Goal: Find contact information: Find contact information

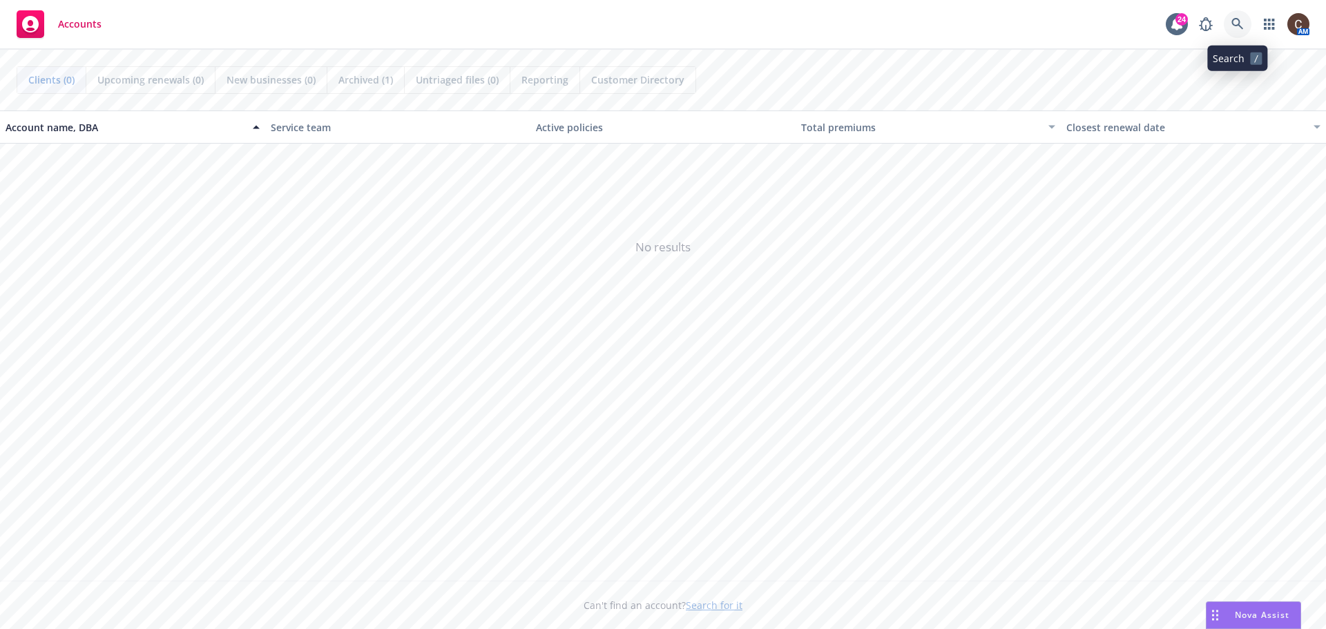
click at [1243, 19] on icon at bounding box center [1237, 24] width 12 height 12
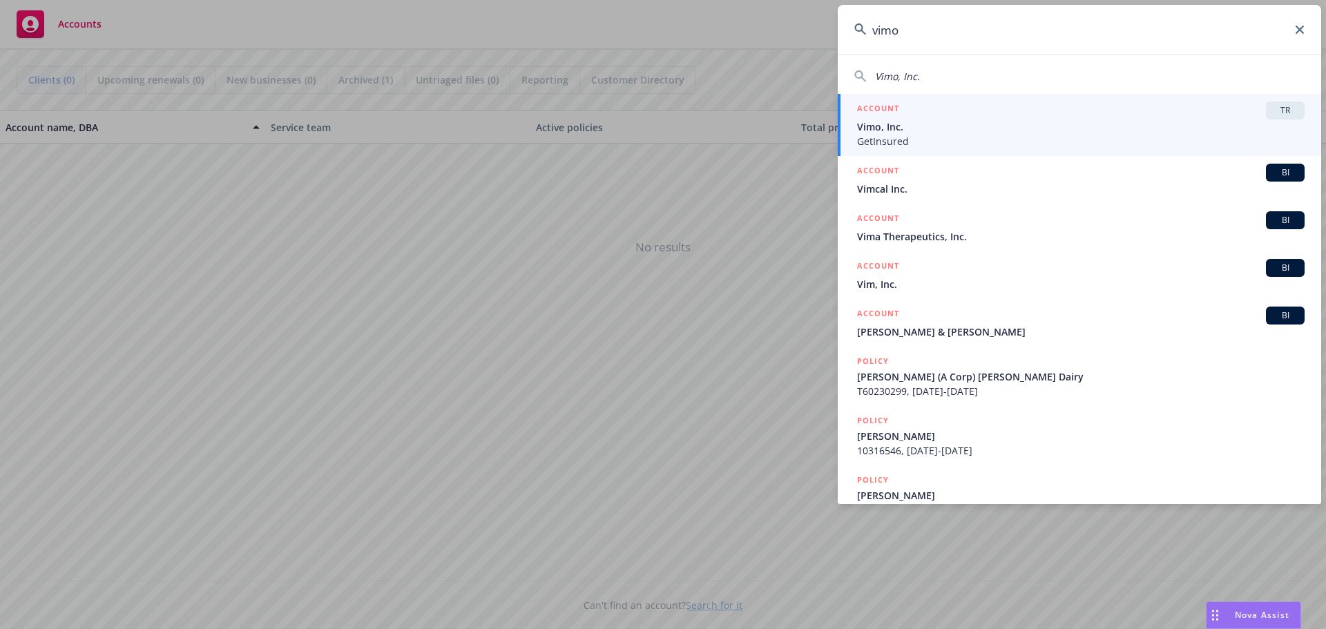
type input "vimo"
click at [1095, 98] on link "ACCOUNT TR Vimo, Inc. GetInsured" at bounding box center [1079, 125] width 483 height 62
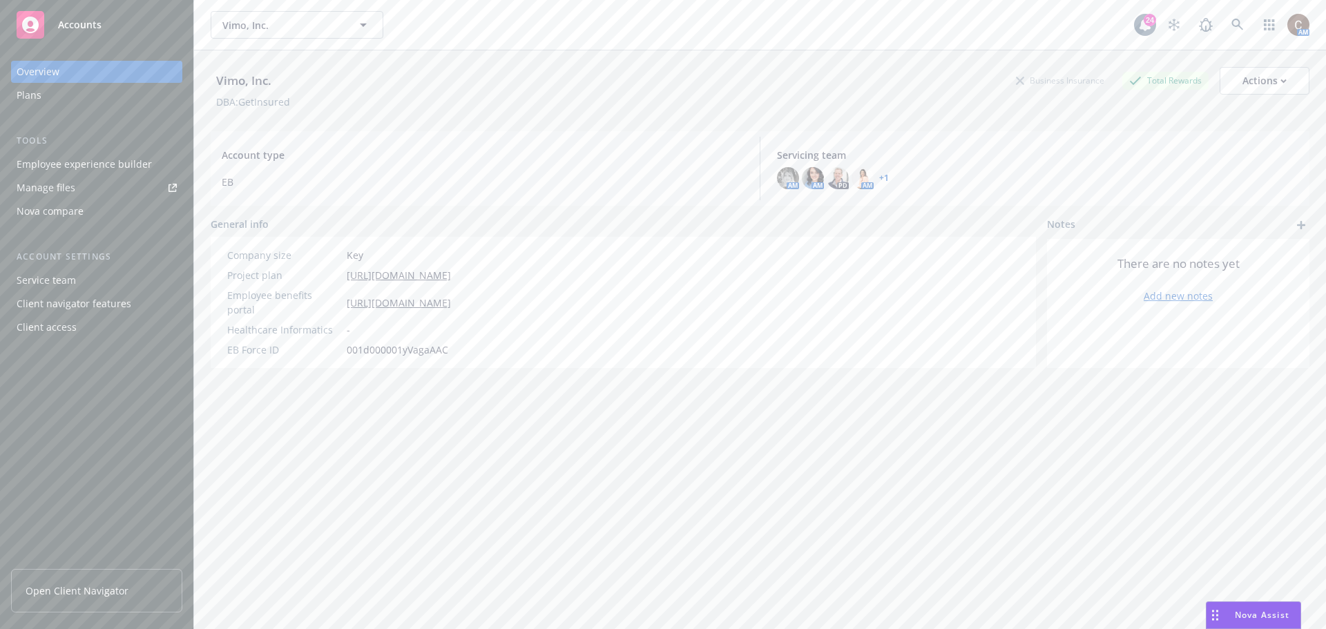
click at [104, 601] on link "Open Client Navigator" at bounding box center [96, 591] width 171 height 44
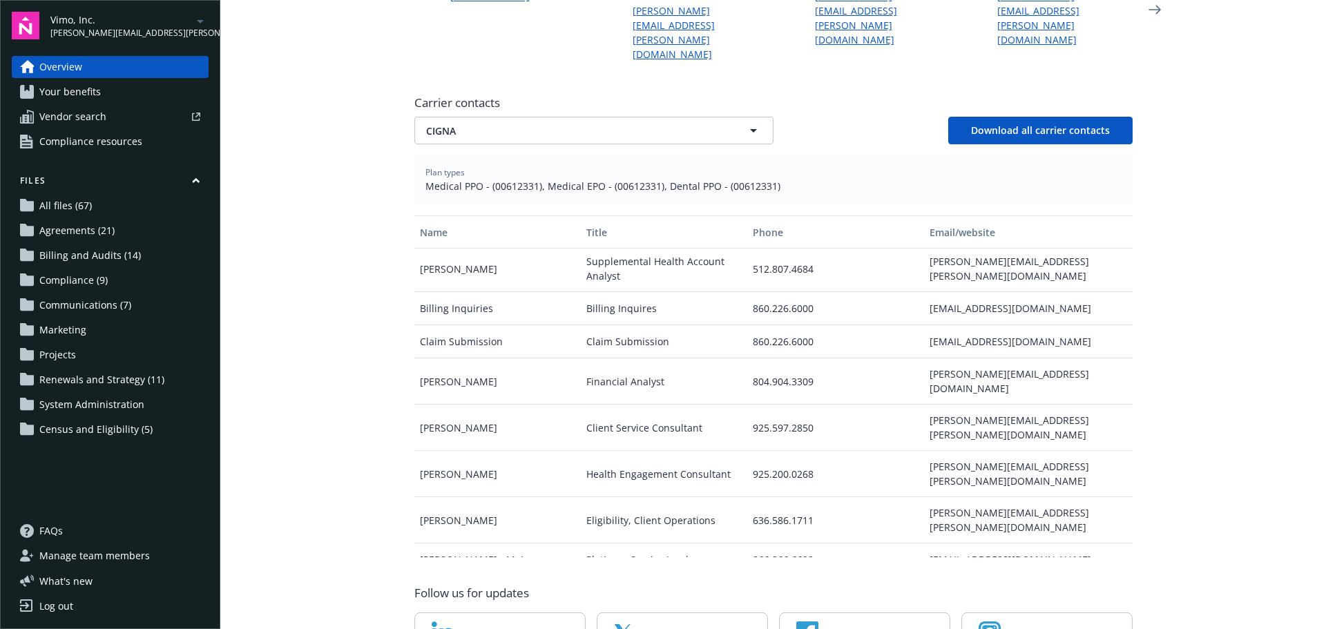
scroll to position [483, 0]
drag, startPoint x: 620, startPoint y: 327, endPoint x: 637, endPoint y: 327, distance: 17.3
click at [637, 357] on div "Financial Analyst" at bounding box center [664, 380] width 166 height 46
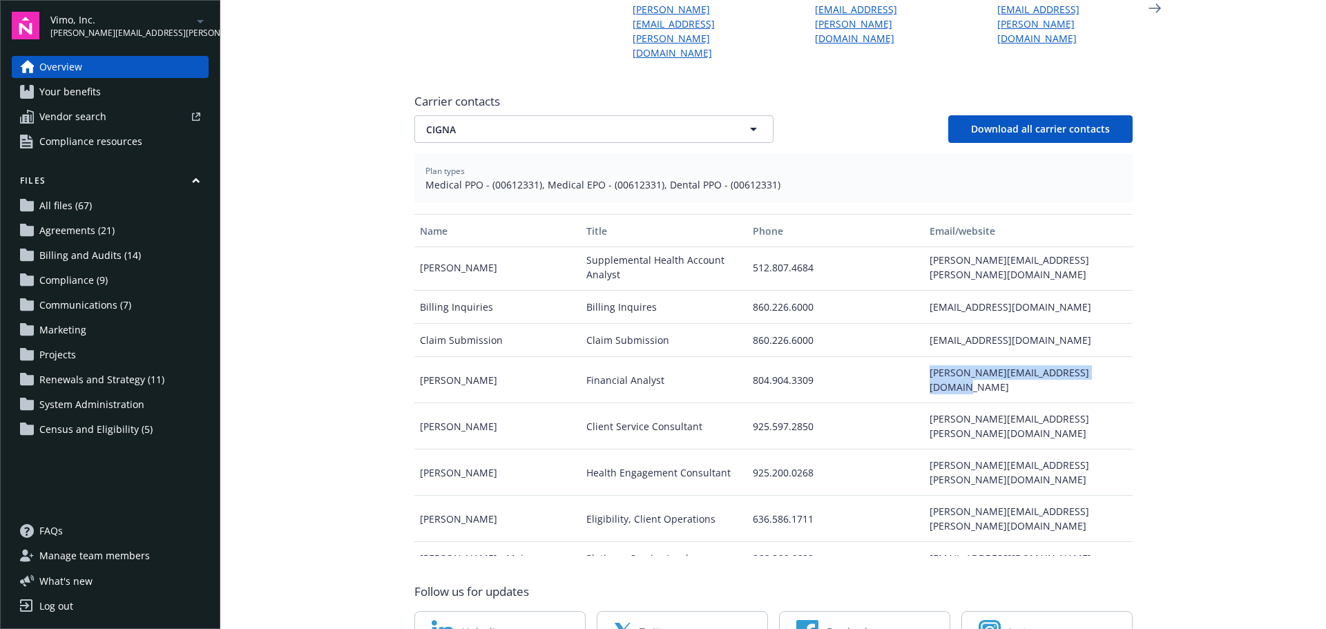
drag, startPoint x: 1095, startPoint y: 329, endPoint x: 914, endPoint y: 327, distance: 181.0
click at [924, 357] on div "hannah.lafferty@cignahealthcare.com" at bounding box center [1028, 380] width 208 height 46
copy div "hannah.lafferty@cignahealthcare.com"
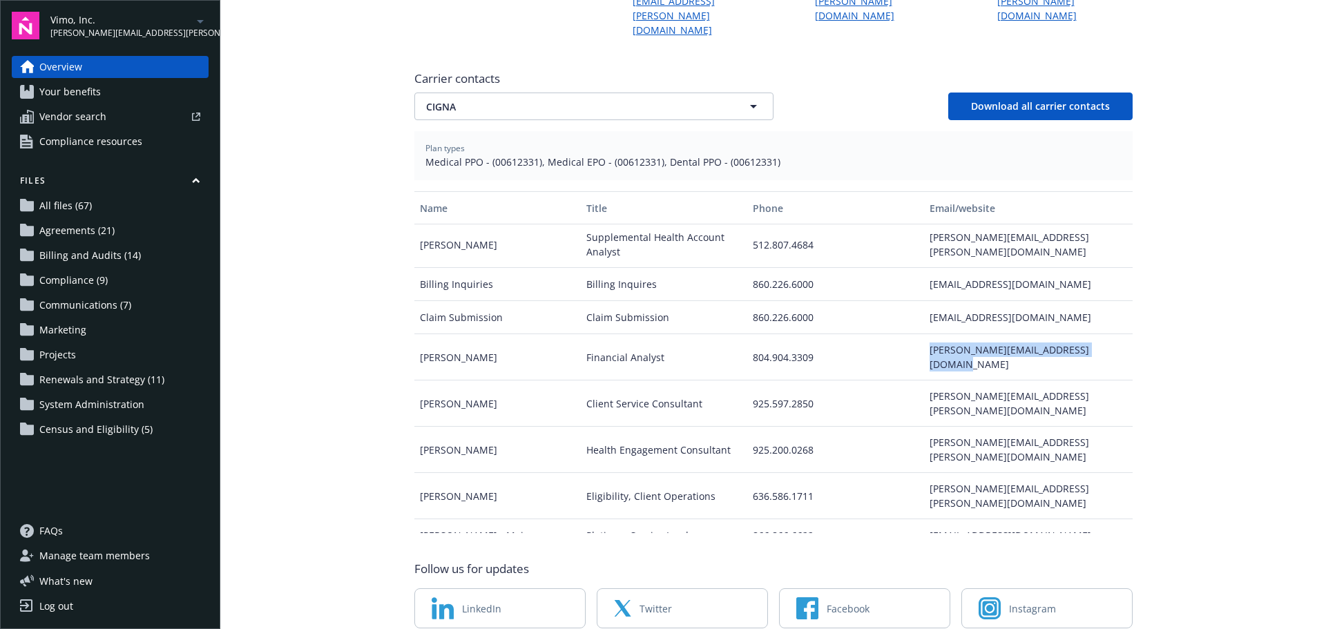
scroll to position [523, 0]
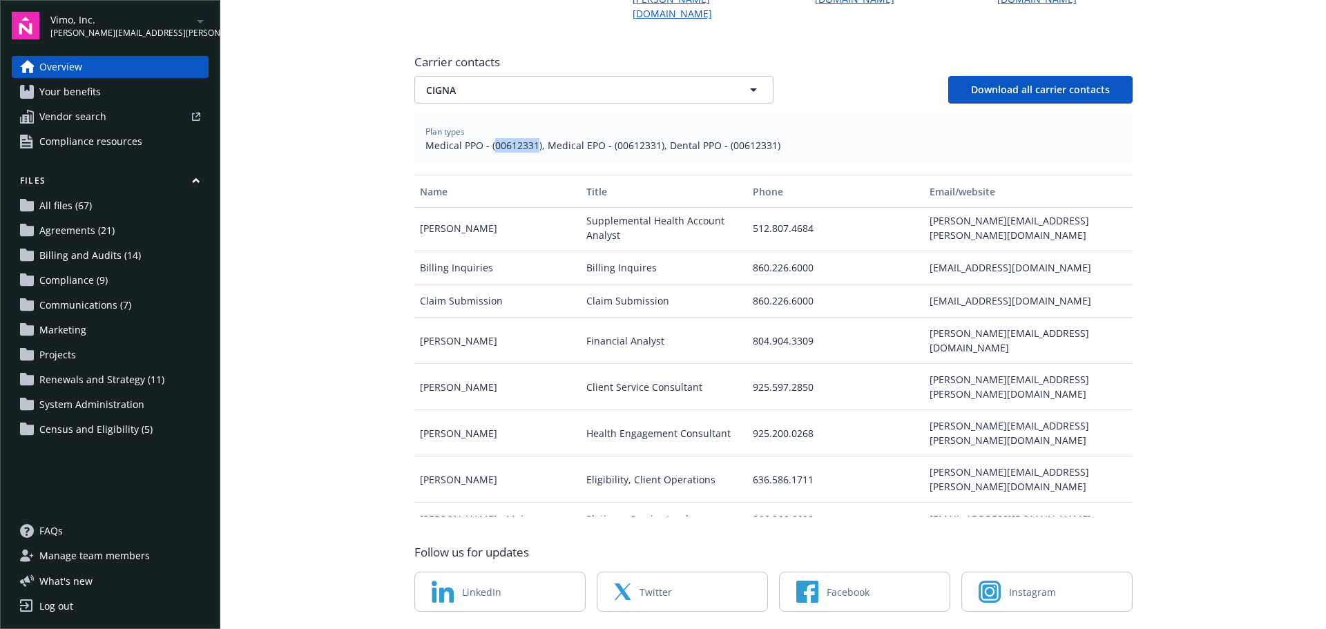
drag, startPoint x: 487, startPoint y: 99, endPoint x: 531, endPoint y: 100, distance: 44.2
click at [531, 138] on span "Medical PPO - (00612331), Medical EPO - (00612331), Dental PPO - (00612331)" at bounding box center [773, 145] width 696 height 15
copy span "00612331"
